Goal: Check status

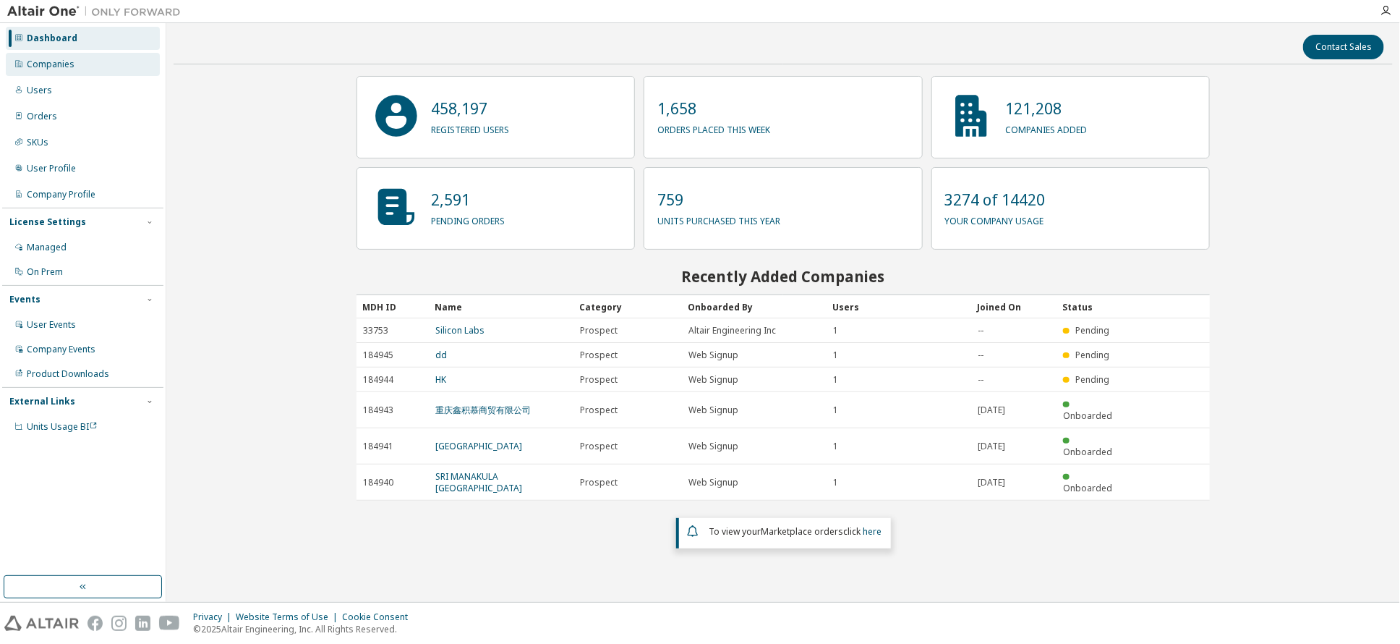
drag, startPoint x: 42, startPoint y: 64, endPoint x: 52, endPoint y: 64, distance: 10.2
click at [43, 64] on div "Companies" at bounding box center [51, 65] width 48 height 12
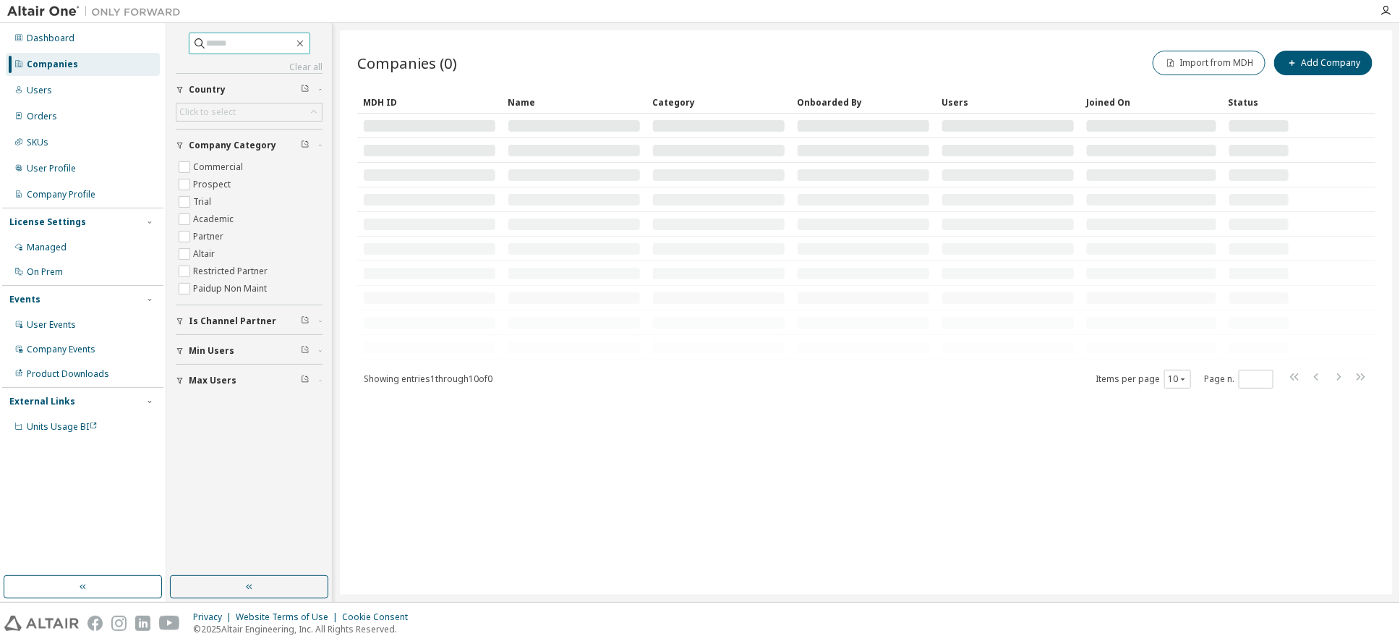
click at [213, 43] on input "text" at bounding box center [250, 43] width 87 height 14
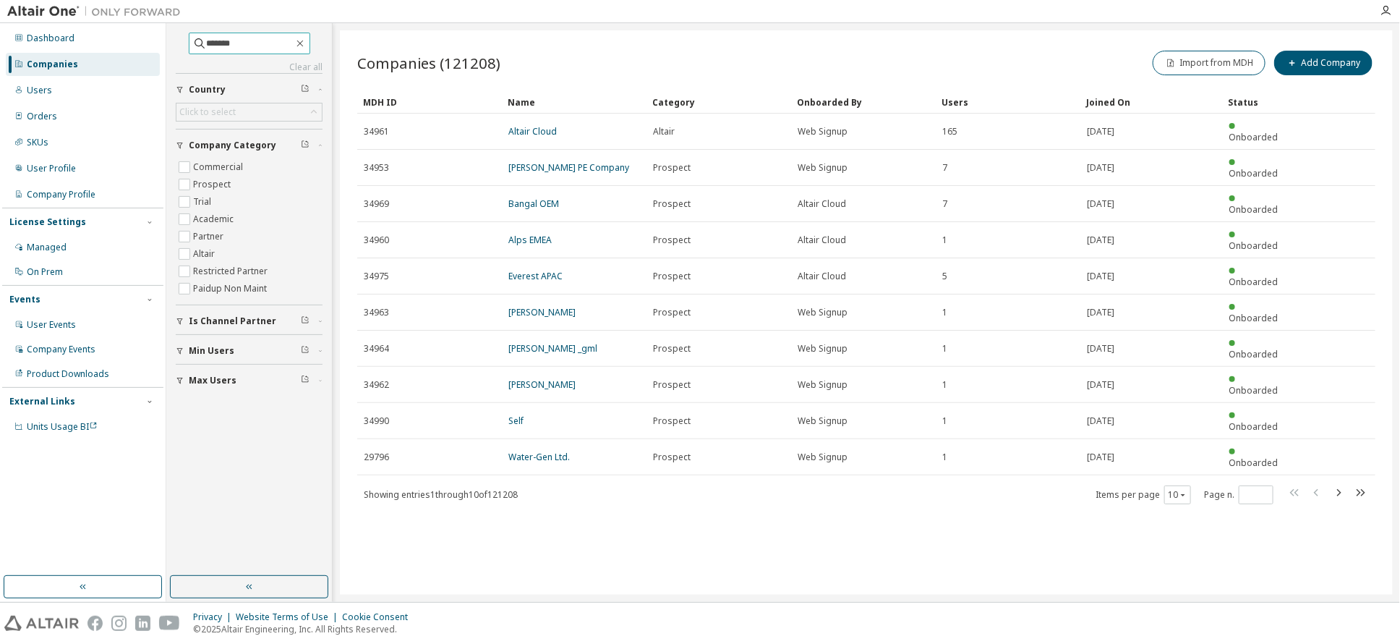
type input "*******"
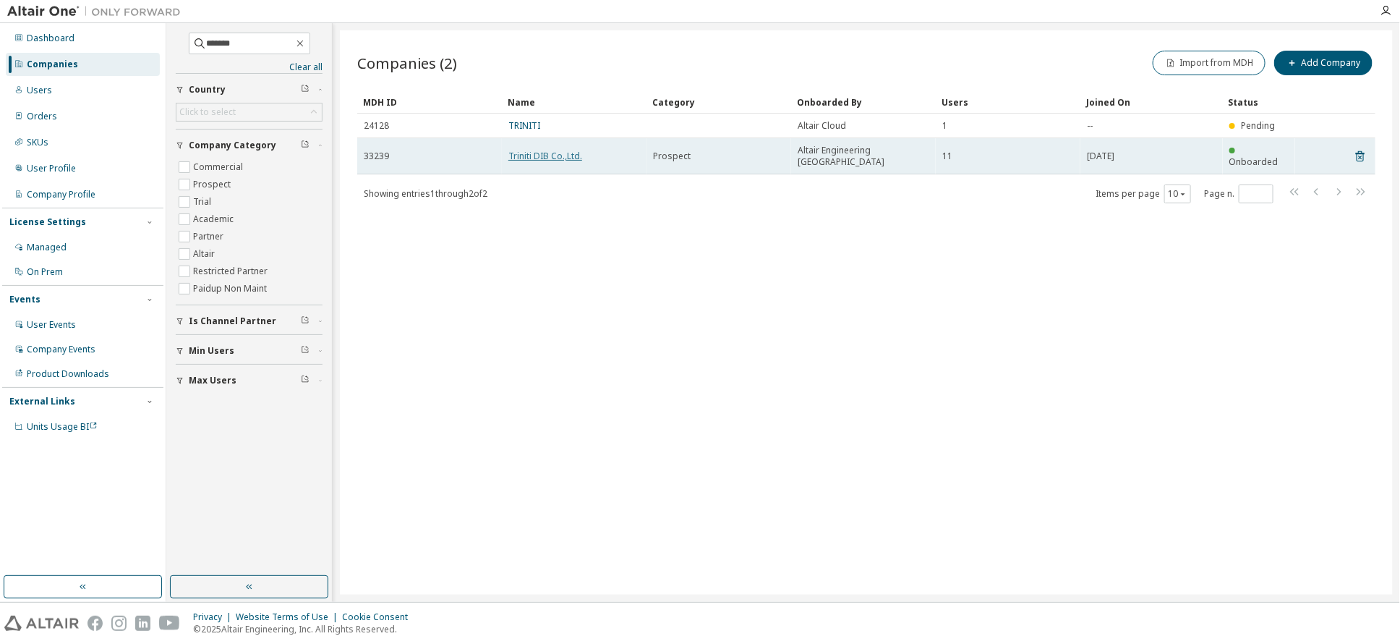
click at [529, 150] on link "Triniti DIB Co.,Ltd." at bounding box center [545, 156] width 74 height 12
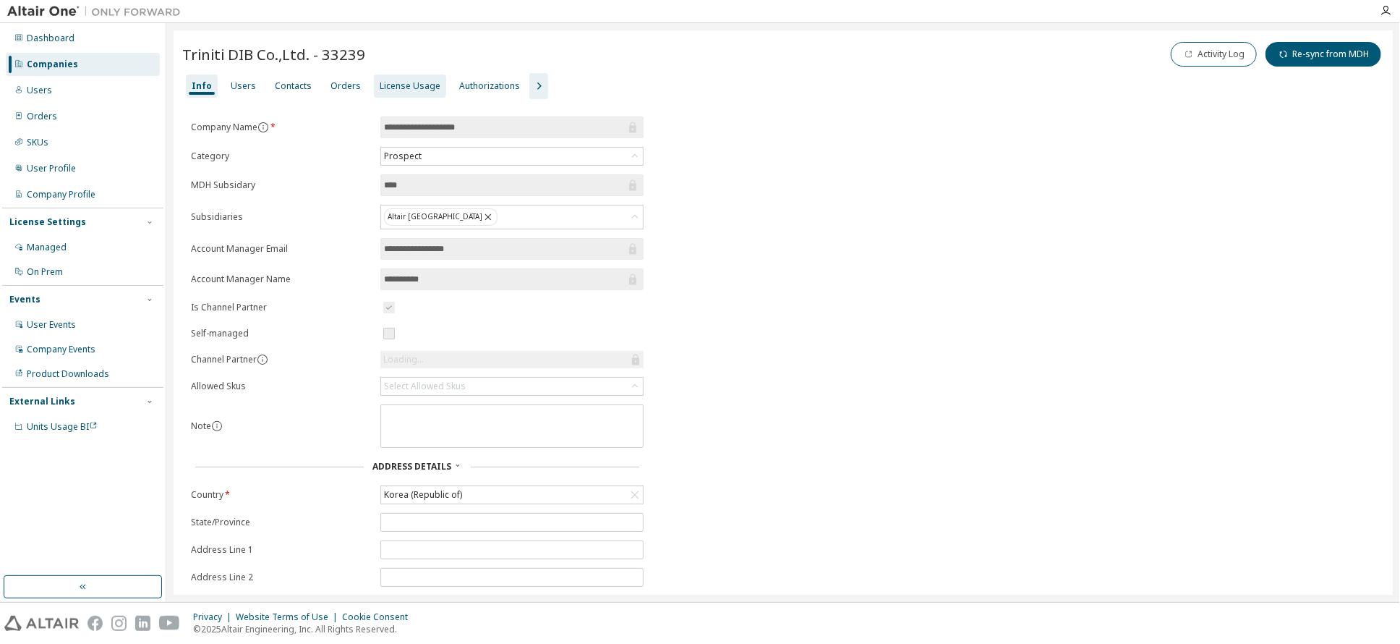
click at [417, 87] on div "License Usage" at bounding box center [410, 86] width 61 height 12
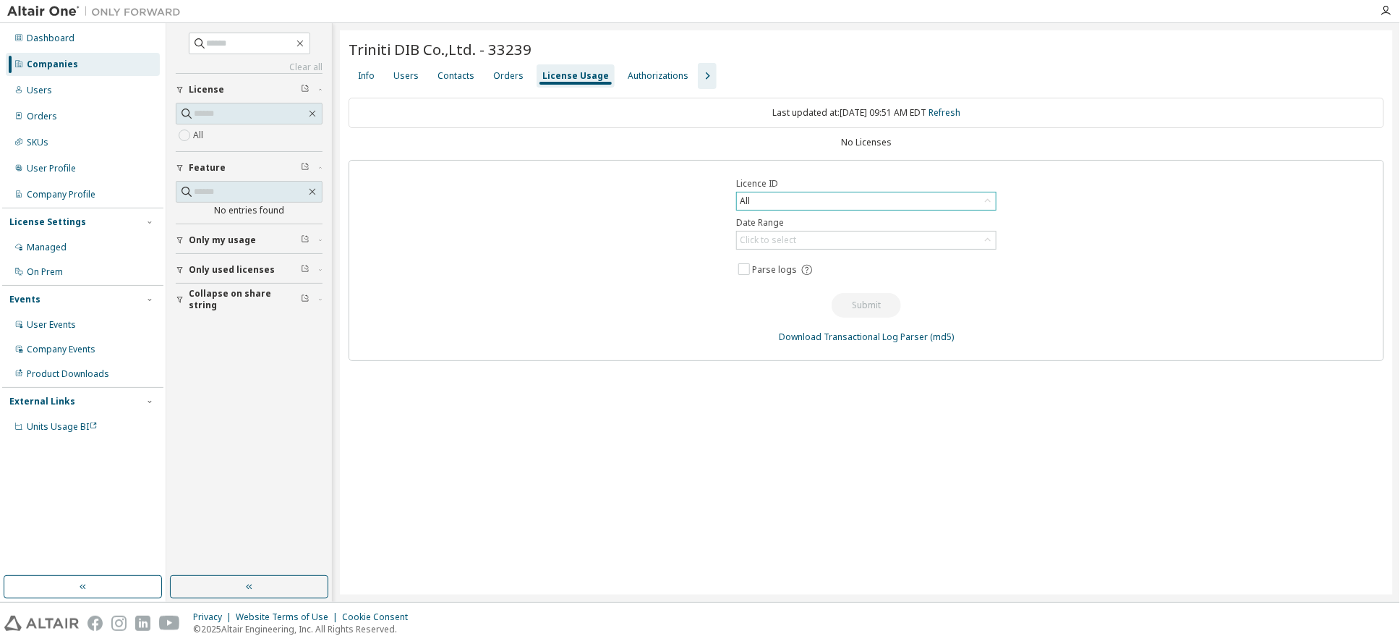
click at [780, 200] on div "All" at bounding box center [866, 200] width 259 height 17
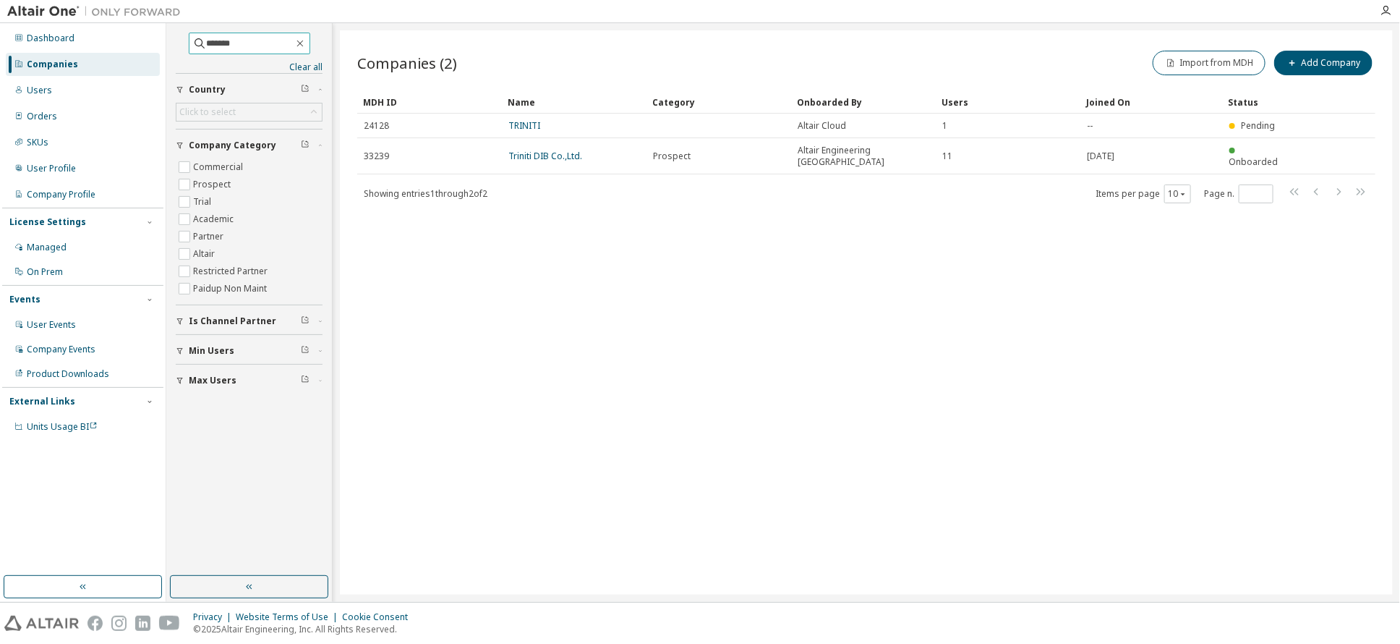
click at [263, 40] on input "*******" at bounding box center [250, 43] width 87 height 14
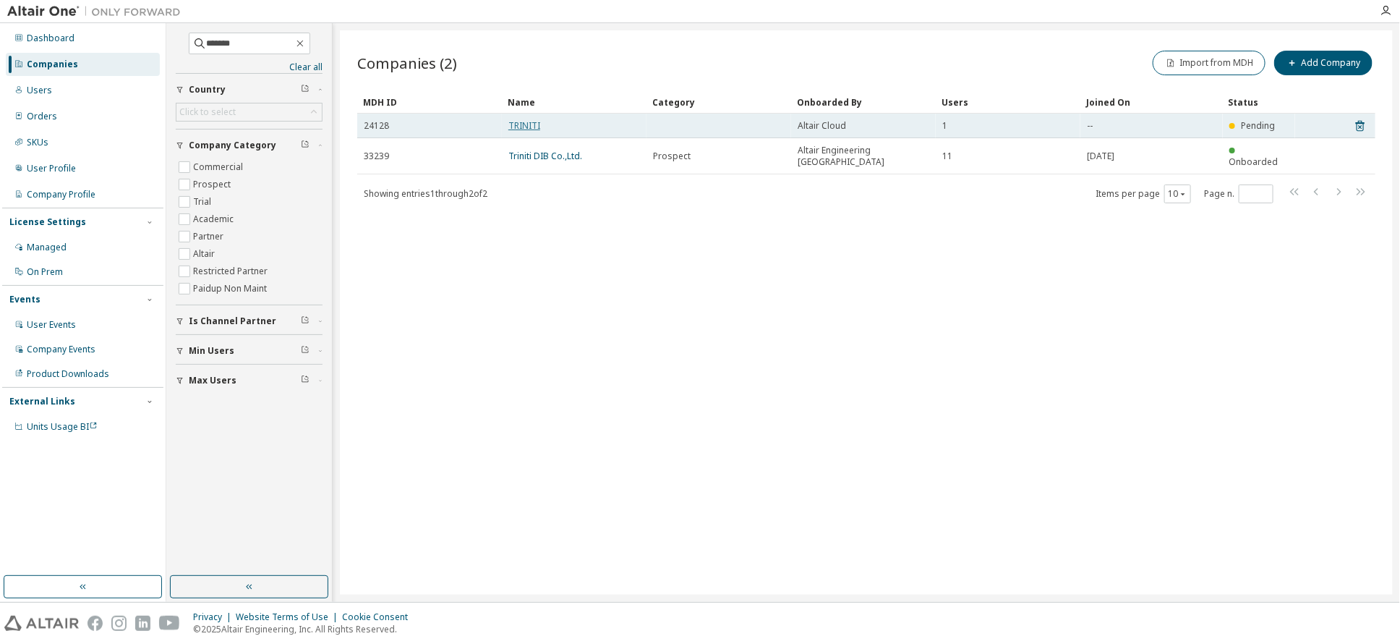
click at [533, 124] on link "TRINITI" at bounding box center [524, 125] width 32 height 12
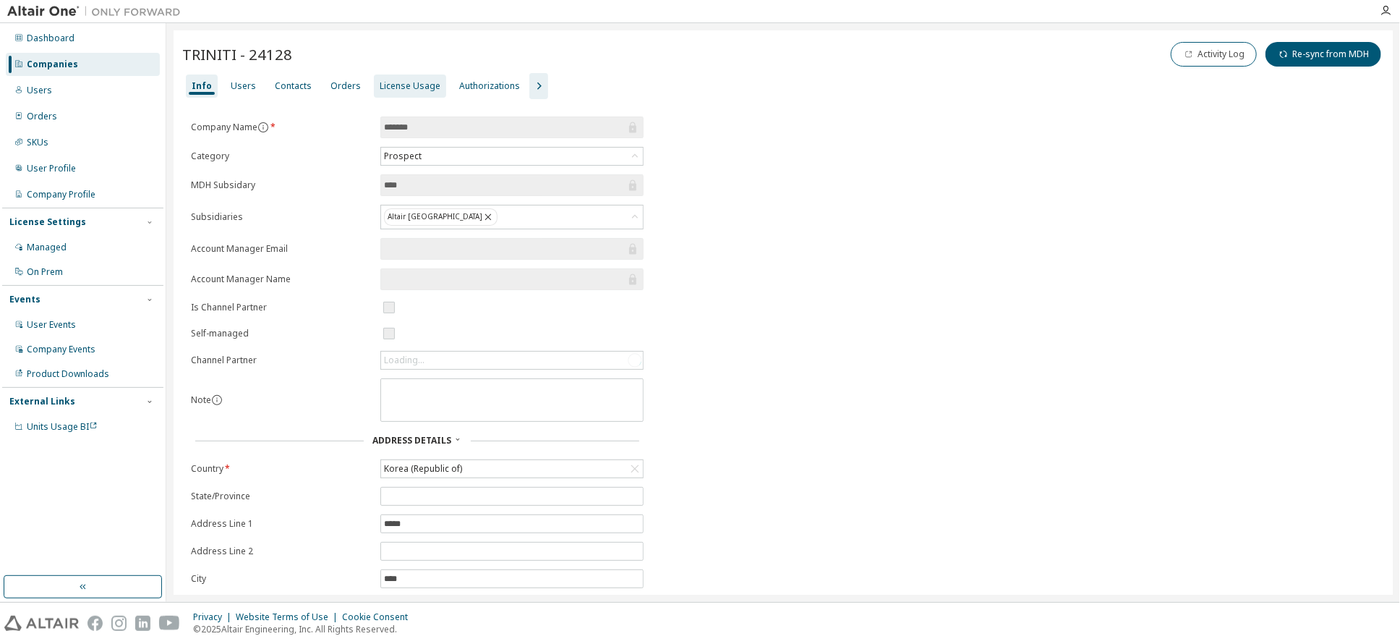
click at [397, 90] on div "License Usage" at bounding box center [410, 86] width 61 height 12
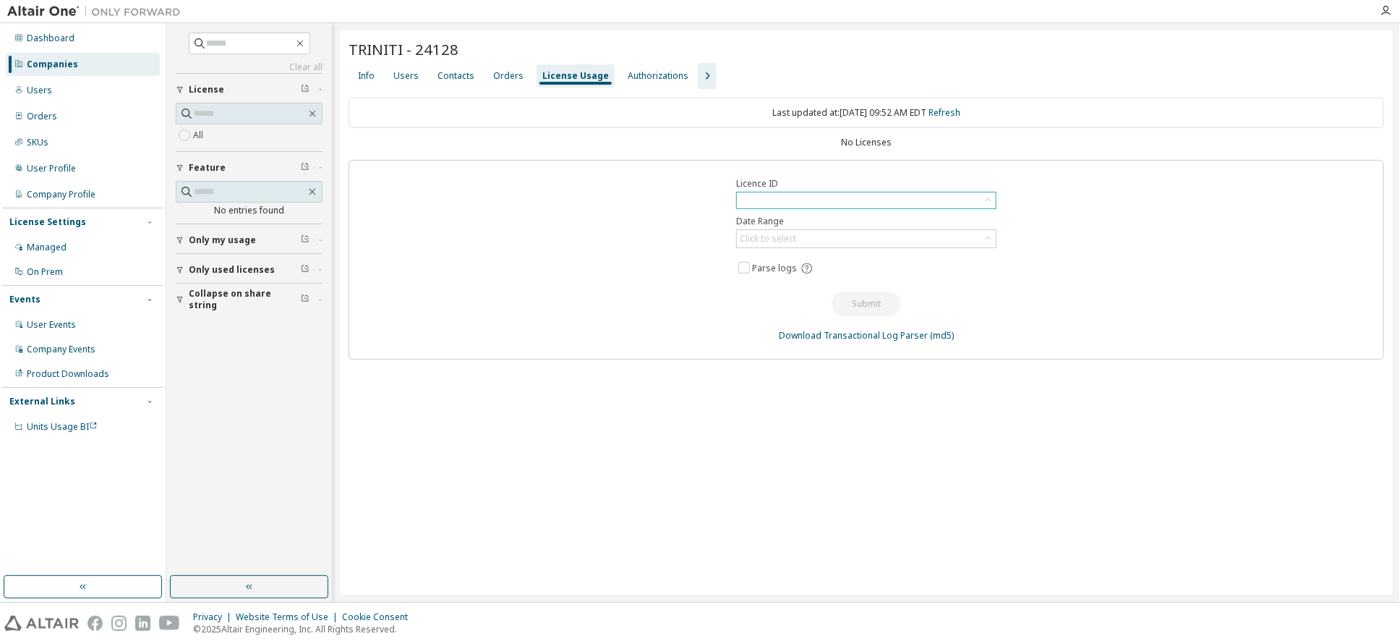
click at [783, 200] on div at bounding box center [866, 200] width 259 height 16
drag, startPoint x: 857, startPoint y: 515, endPoint x: 843, endPoint y: 516, distance: 14.5
click at [857, 515] on div "TRINITI - 24128 Clear Load Save Save As Field Operator Value Select filter Sele…" at bounding box center [866, 312] width 1053 height 564
